Goal: Find specific page/section: Find specific page/section

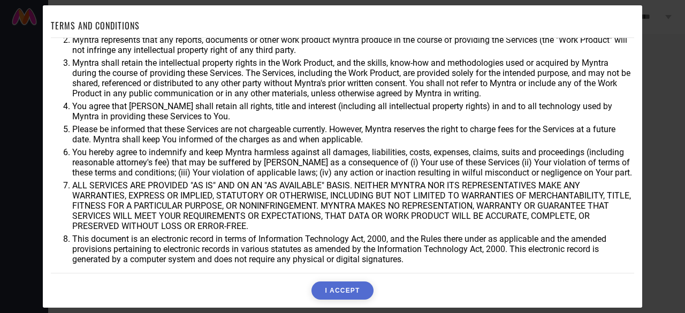
scroll to position [59, 0]
click at [336, 284] on button "I ACCEPT" at bounding box center [342, 290] width 62 height 18
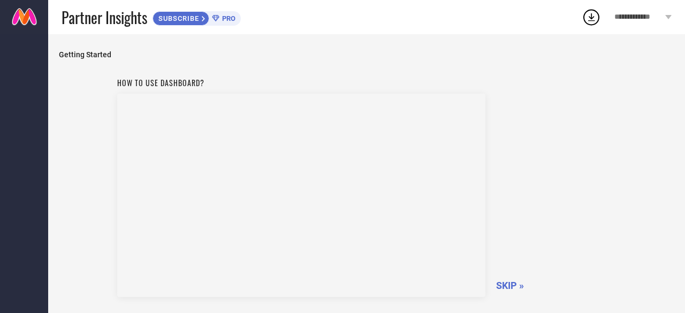
click at [505, 284] on span "SKIP »" at bounding box center [510, 285] width 28 height 11
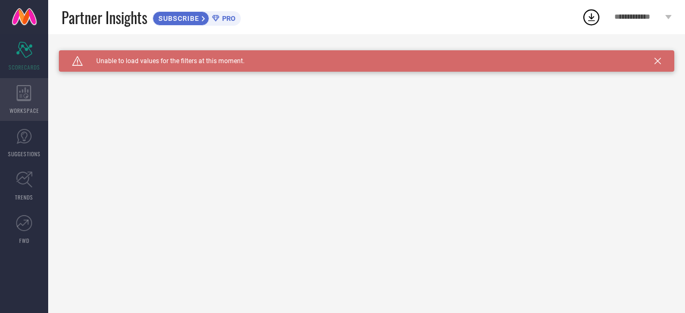
click at [22, 96] on icon at bounding box center [24, 93] width 15 height 16
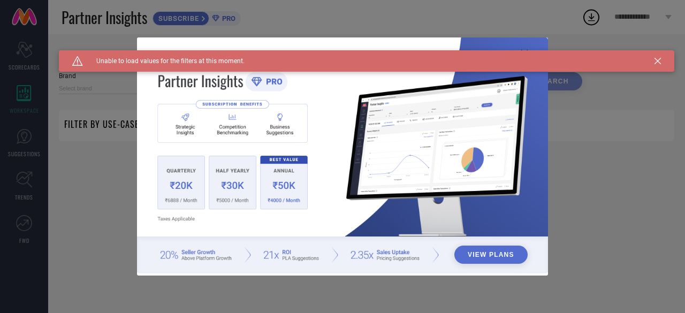
type input "1 STOP FASHION"
type input "All"
